Goal: Entertainment & Leisure: Browse casually

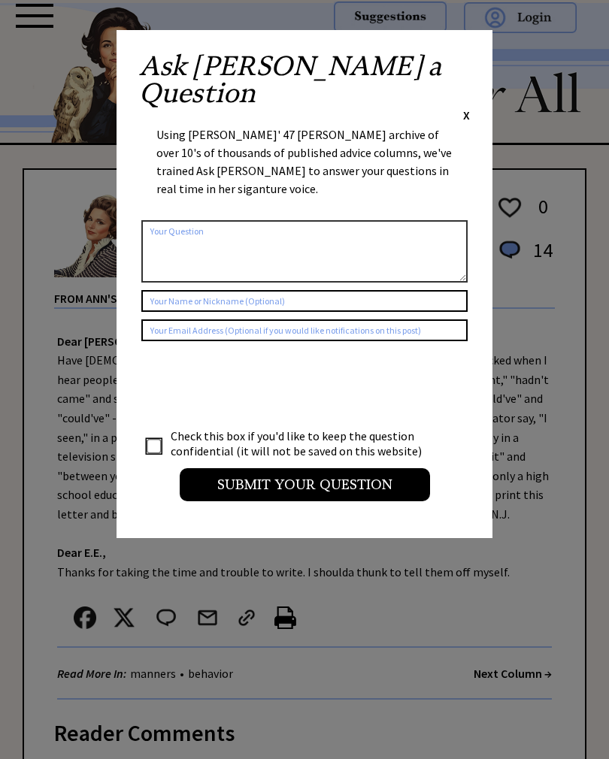
click at [464, 107] on span "X" at bounding box center [466, 114] width 7 height 15
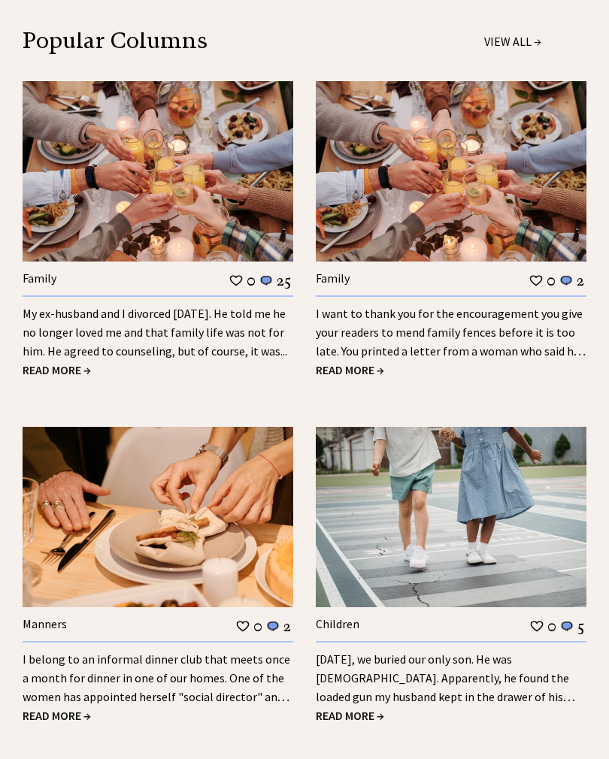
scroll to position [1562, 0]
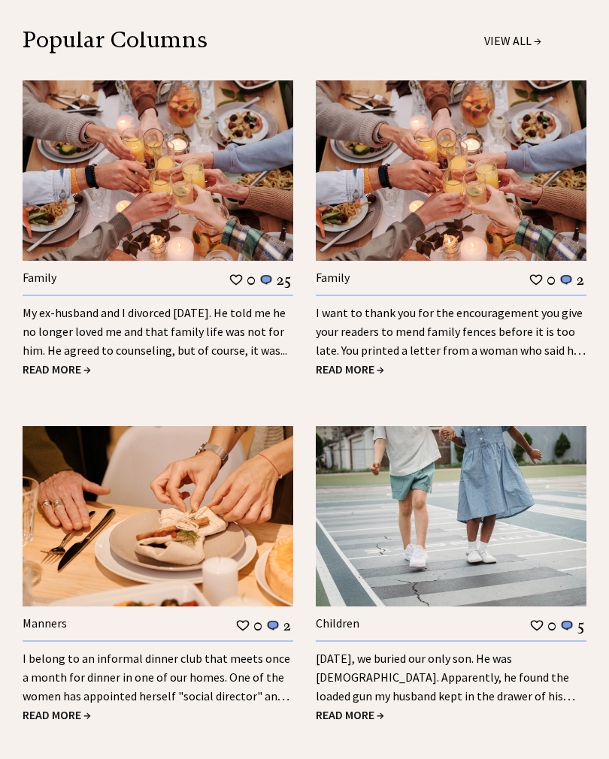
click at [56, 362] on span "READ MORE →" at bounding box center [57, 369] width 68 height 15
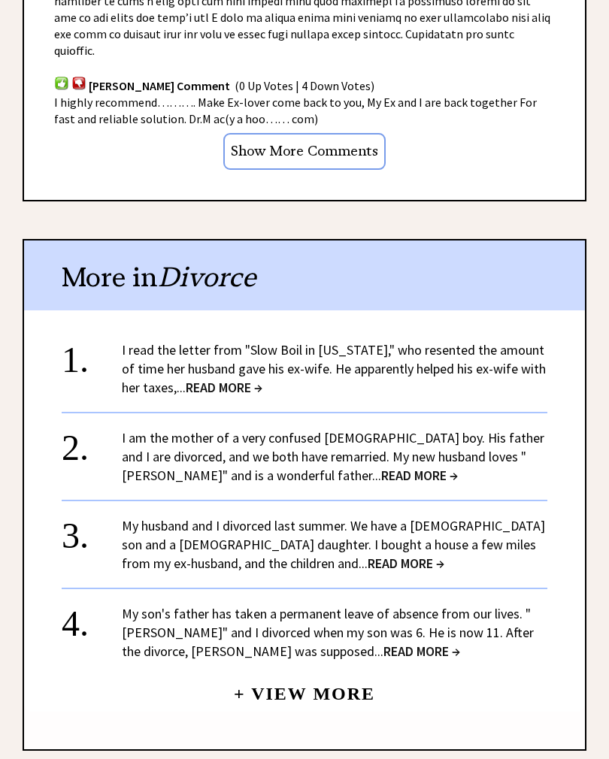
scroll to position [1394, 0]
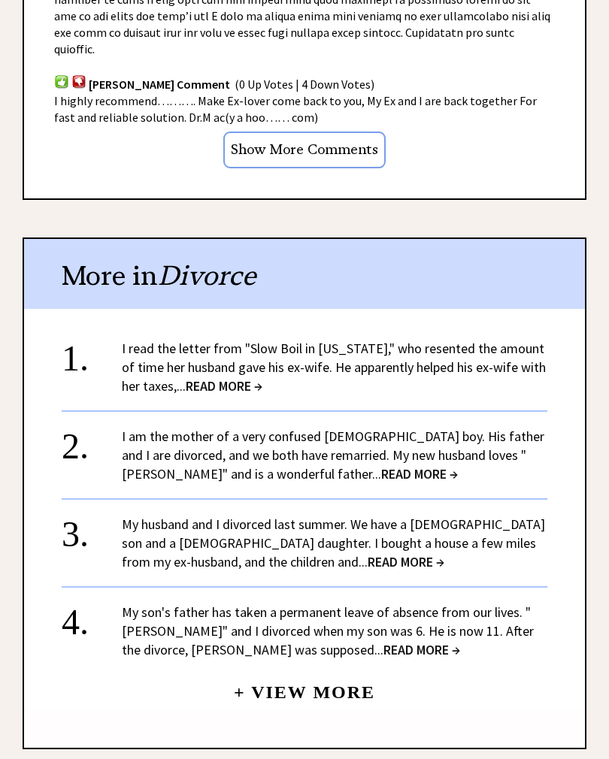
click at [279, 516] on link "My husband and I divorced last summer. We have a 9-year-old son and a 6-year-ol…" at bounding box center [333, 543] width 423 height 55
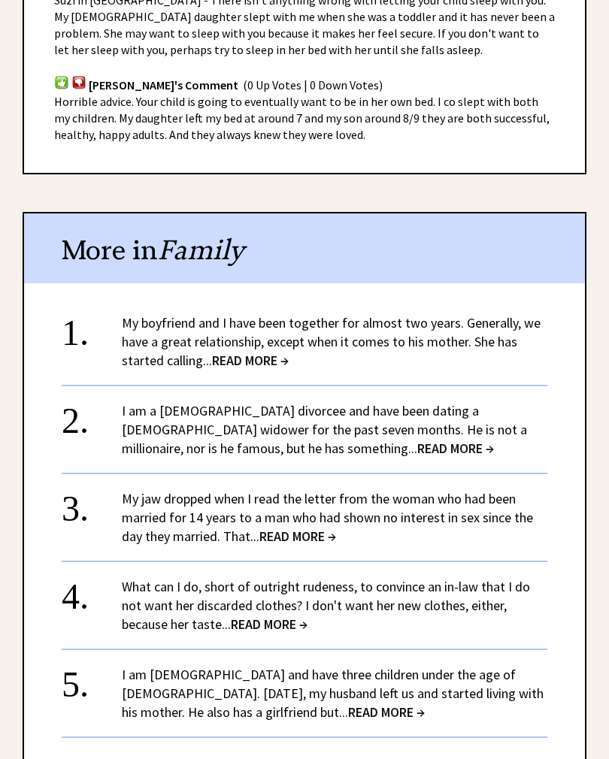
scroll to position [1058, 0]
click at [440, 314] on link "My boyfriend and I have been together for almost two years. Generally, we have …" at bounding box center [331, 341] width 419 height 55
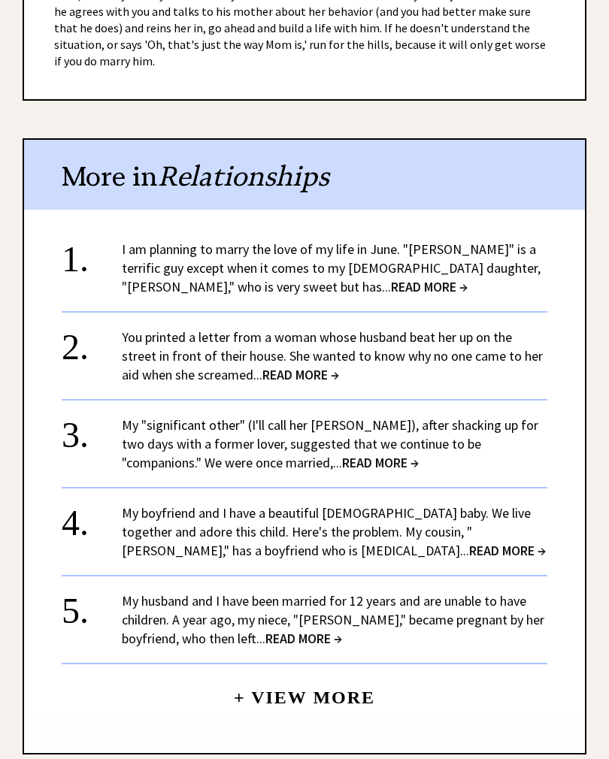
scroll to position [1233, 0]
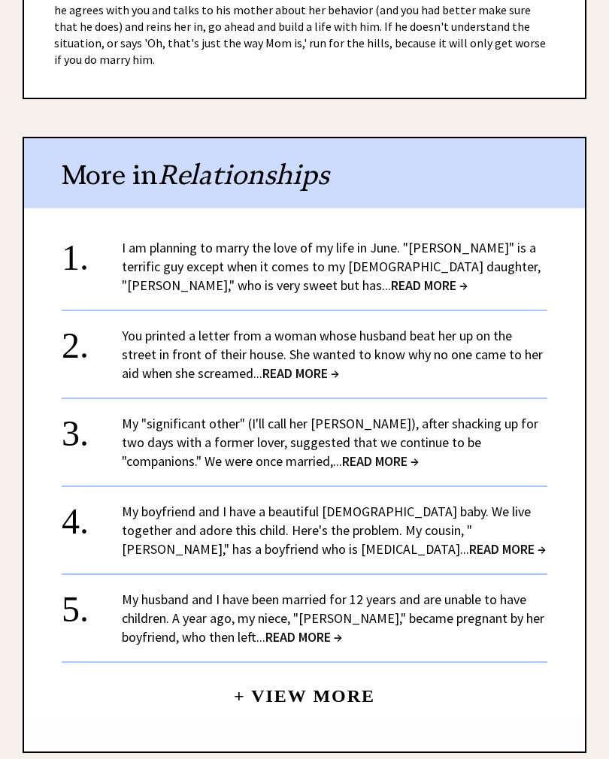
click at [464, 246] on link "I am planning to marry the love of my life in June. "Phillip" is a terrific guy…" at bounding box center [331, 266] width 419 height 55
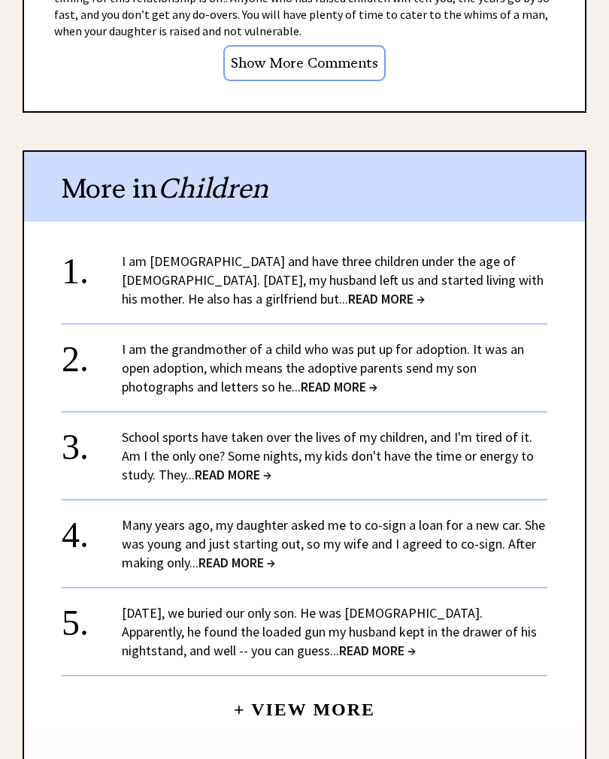
scroll to position [1556, 0]
click at [503, 253] on link "I am 34 years old and have three children under the age of 10. Two years ago, m…" at bounding box center [333, 280] width 422 height 55
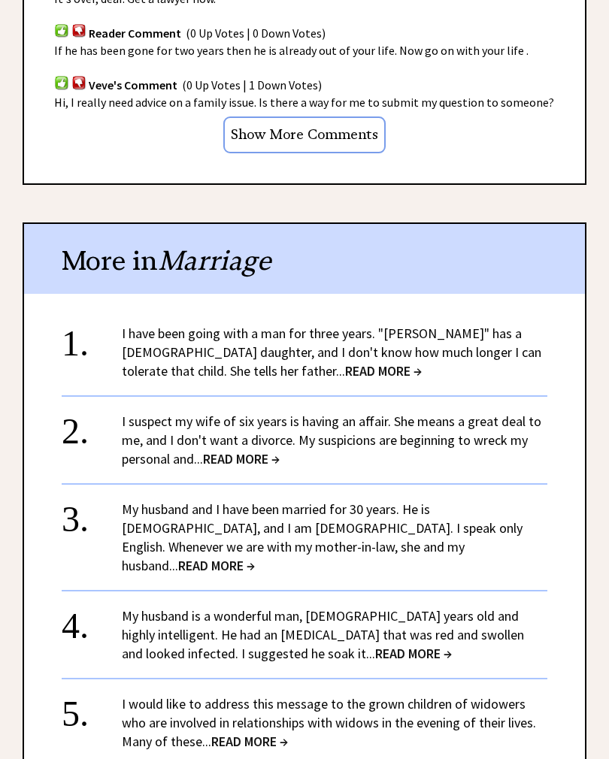
scroll to position [1039, 0]
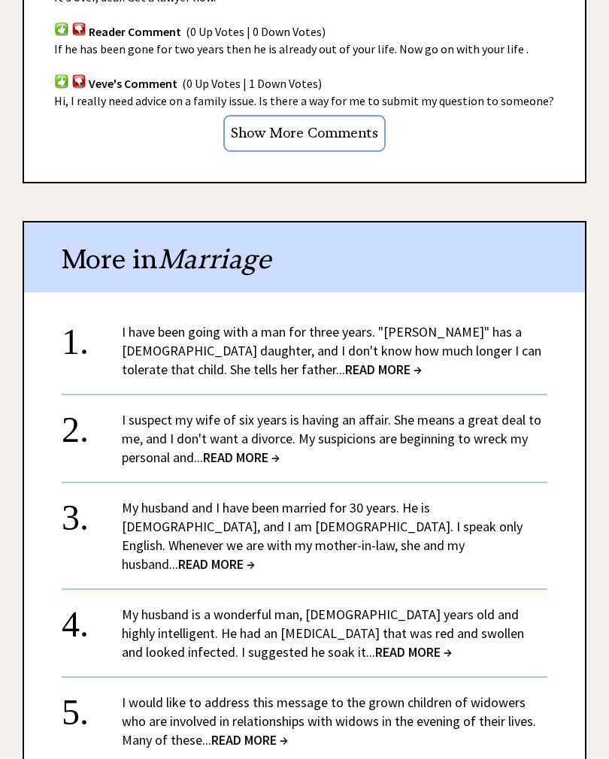
click at [466, 332] on link "I have been going with a man for three years. "Jerome" has a 5-year-old daughte…" at bounding box center [331, 350] width 419 height 55
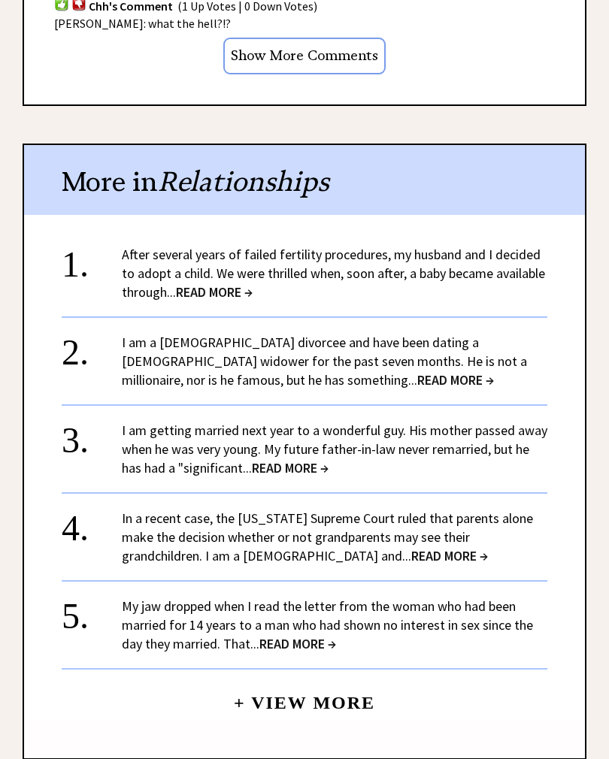
scroll to position [1301, 0]
click at [468, 246] on link "After several years of failed fertility procedures, my husband and I decided to…" at bounding box center [333, 273] width 423 height 55
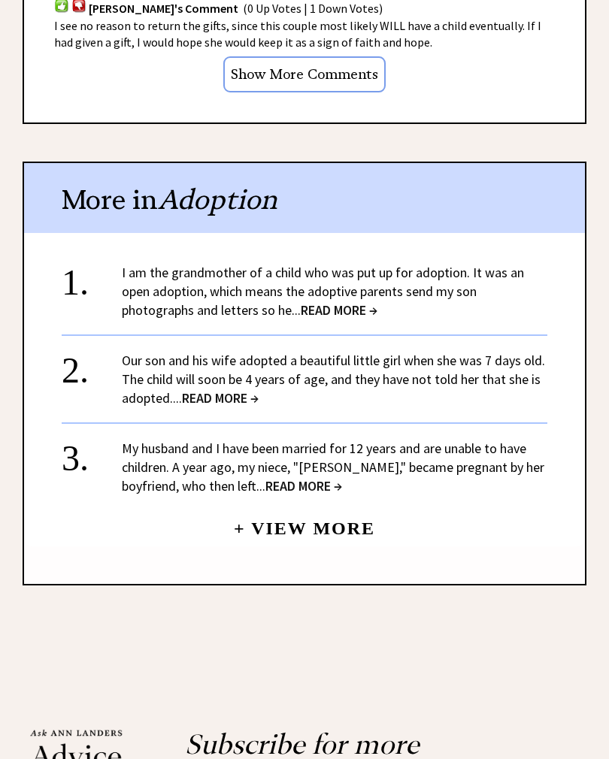
scroll to position [1346, 0]
click at [440, 270] on link "I am the grandmother of a child who was put up for adoption. It was an open ado…" at bounding box center [323, 291] width 402 height 55
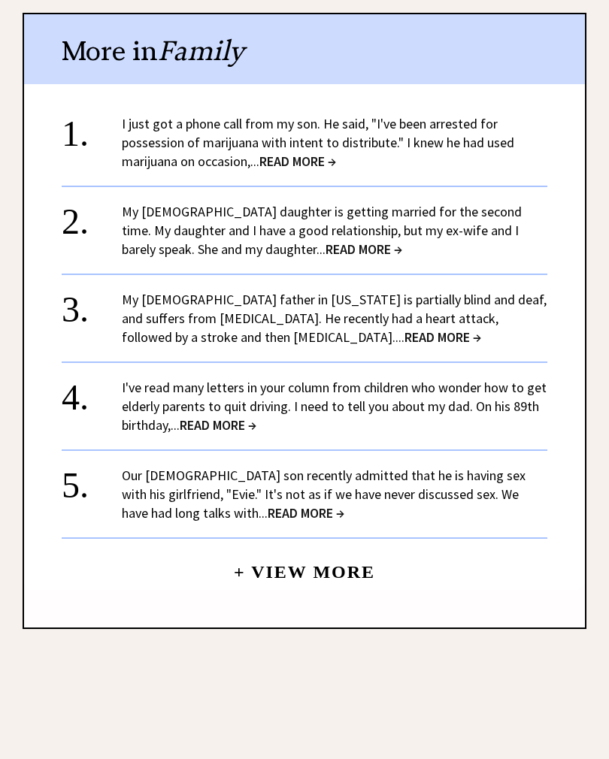
scroll to position [1518, 0]
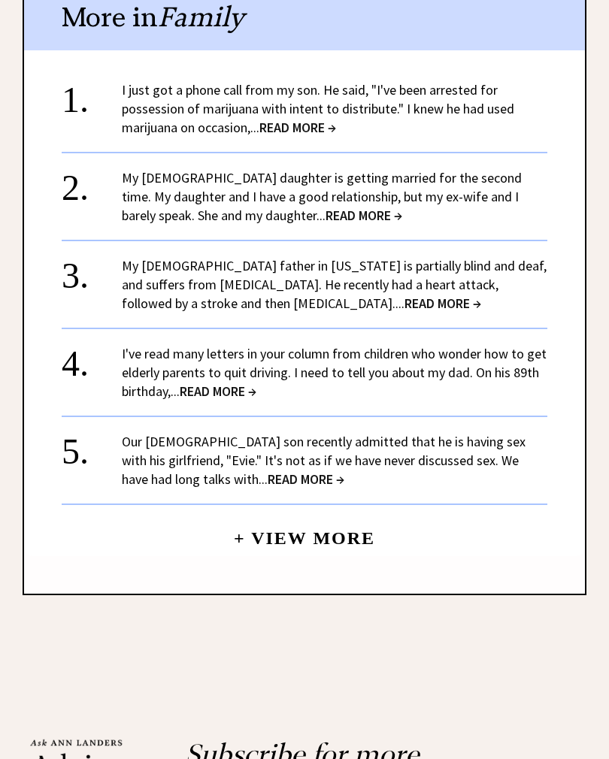
click at [327, 516] on link "+ View More" at bounding box center [304, 532] width 141 height 32
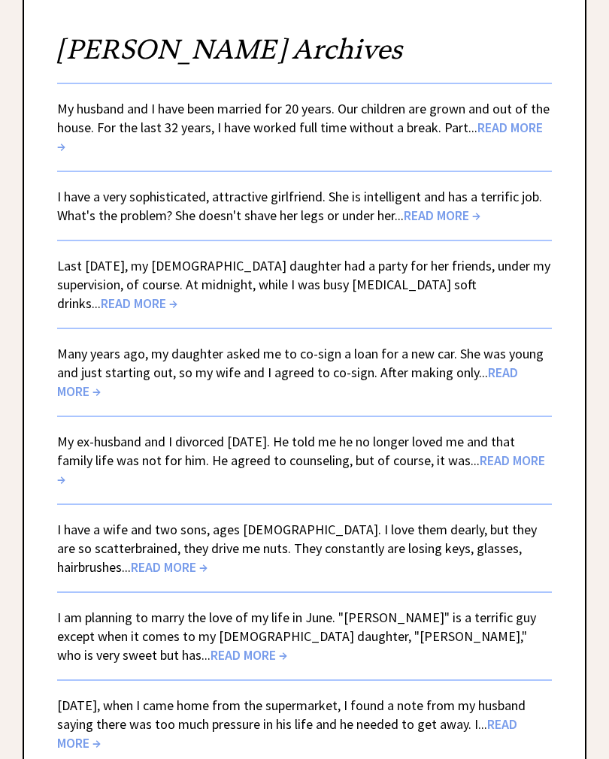
scroll to position [171, 0]
click at [449, 202] on link "I have a very sophisticated, attractive girlfriend. She is intelligent and has …" at bounding box center [299, 206] width 485 height 36
